Goal: Task Accomplishment & Management: Use online tool/utility

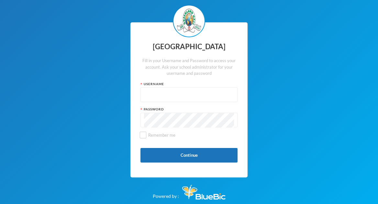
click at [167, 92] on input "text" at bounding box center [189, 95] width 90 height 15
type input "glh25cs01"
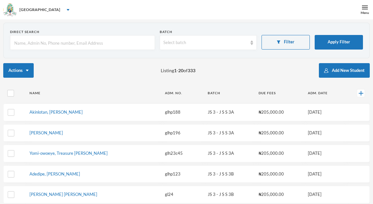
checkbox input "false"
click at [235, 57] on section "Direct Search Batch Select batch Filter Apply Filter" at bounding box center [186, 41] width 366 height 36
click at [364, 15] on div "Menu" at bounding box center [365, 12] width 8 height 5
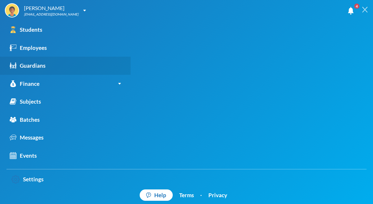
click at [31, 61] on link "Guardians" at bounding box center [65, 66] width 131 height 18
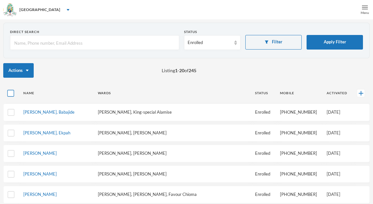
click at [9, 94] on input "checkbox" at bounding box center [10, 93] width 7 height 7
checkbox input "true"
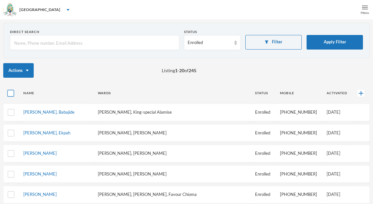
checkbox input "true"
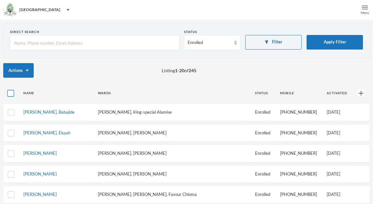
checkbox input "true"
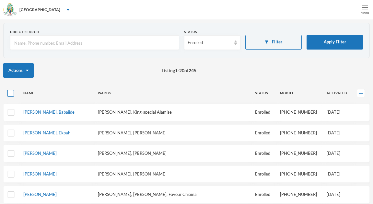
checkbox input "true"
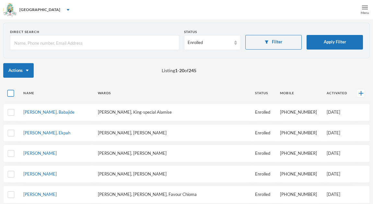
checkbox input "true"
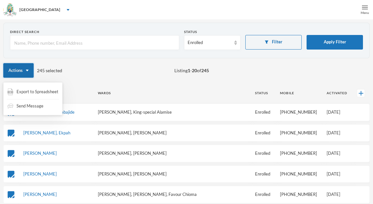
click at [19, 72] on button "Actions" at bounding box center [18, 70] width 30 height 15
click at [25, 89] on div "Export to Spreadsheet" at bounding box center [33, 92] width 52 height 12
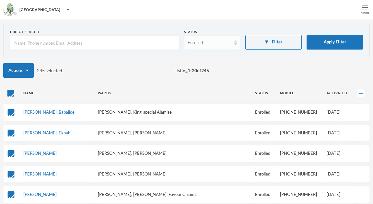
click at [224, 11] on div "[GEOGRAPHIC_DATA]" at bounding box center [186, 9] width 373 height 19
